Goal: Transaction & Acquisition: Purchase product/service

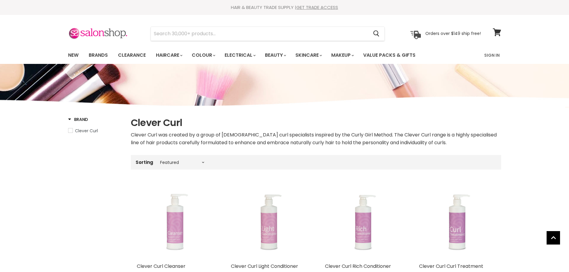
select select "manual"
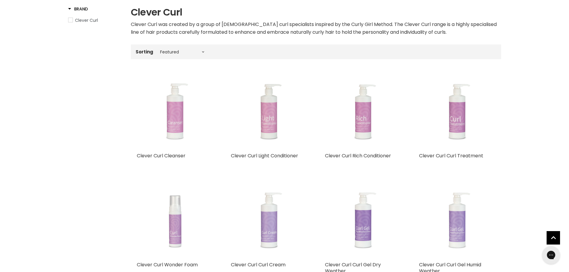
scroll to position [179, 0]
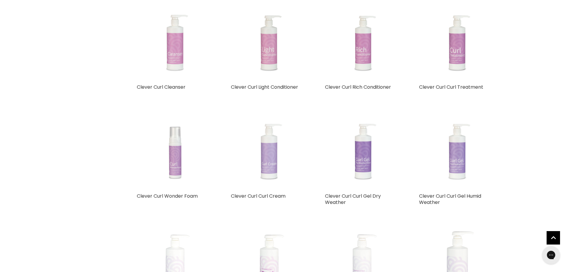
click at [272, 169] on img "Main content" at bounding box center [268, 152] width 57 height 76
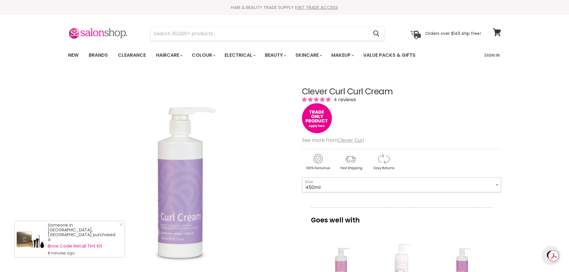
click at [368, 188] on select "450ml 1L 130ml" at bounding box center [401, 184] width 199 height 15
click at [302, 177] on select "450ml 1L 130ml" at bounding box center [401, 184] width 199 height 15
